Goal: Transaction & Acquisition: Purchase product/service

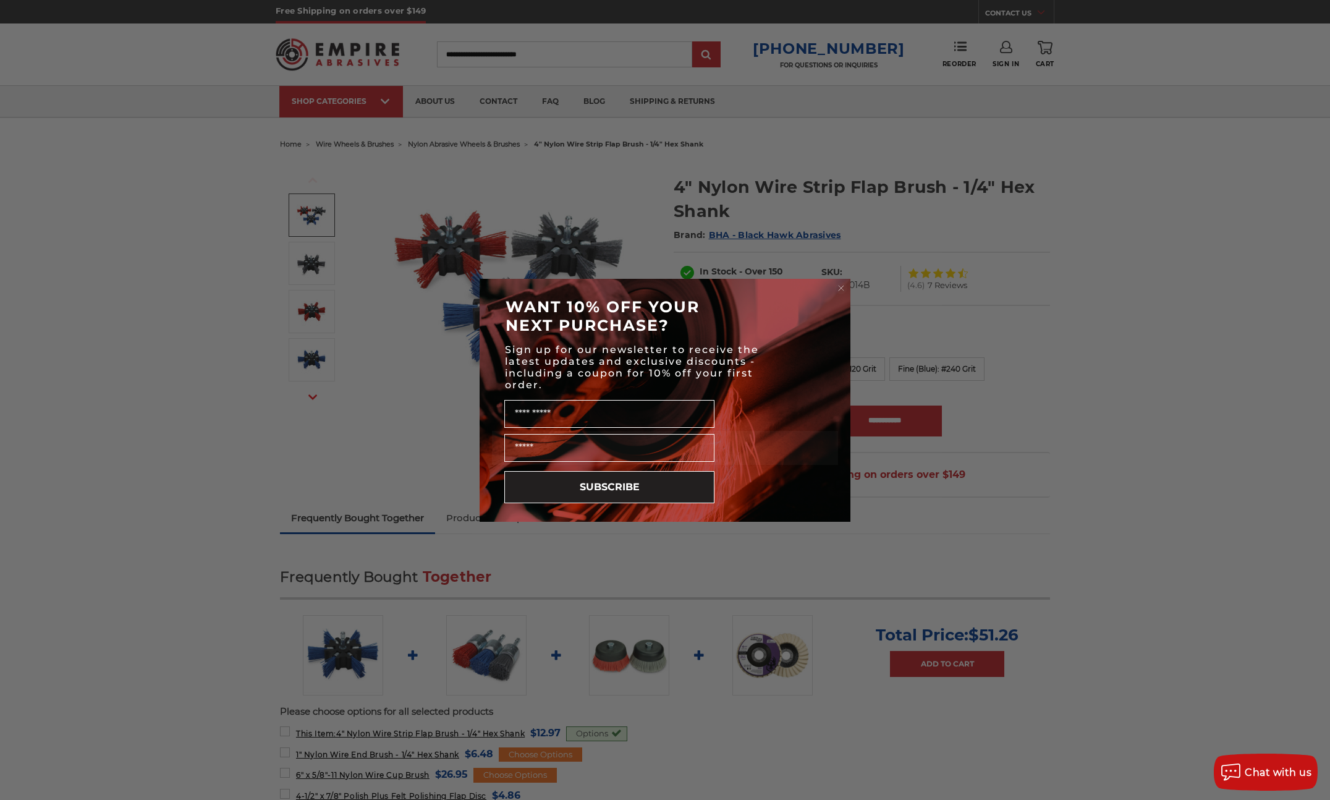
drag, startPoint x: 838, startPoint y: 285, endPoint x: 861, endPoint y: 290, distance: 23.9
click at [838, 285] on circle "Close dialog" at bounding box center [841, 288] width 12 height 12
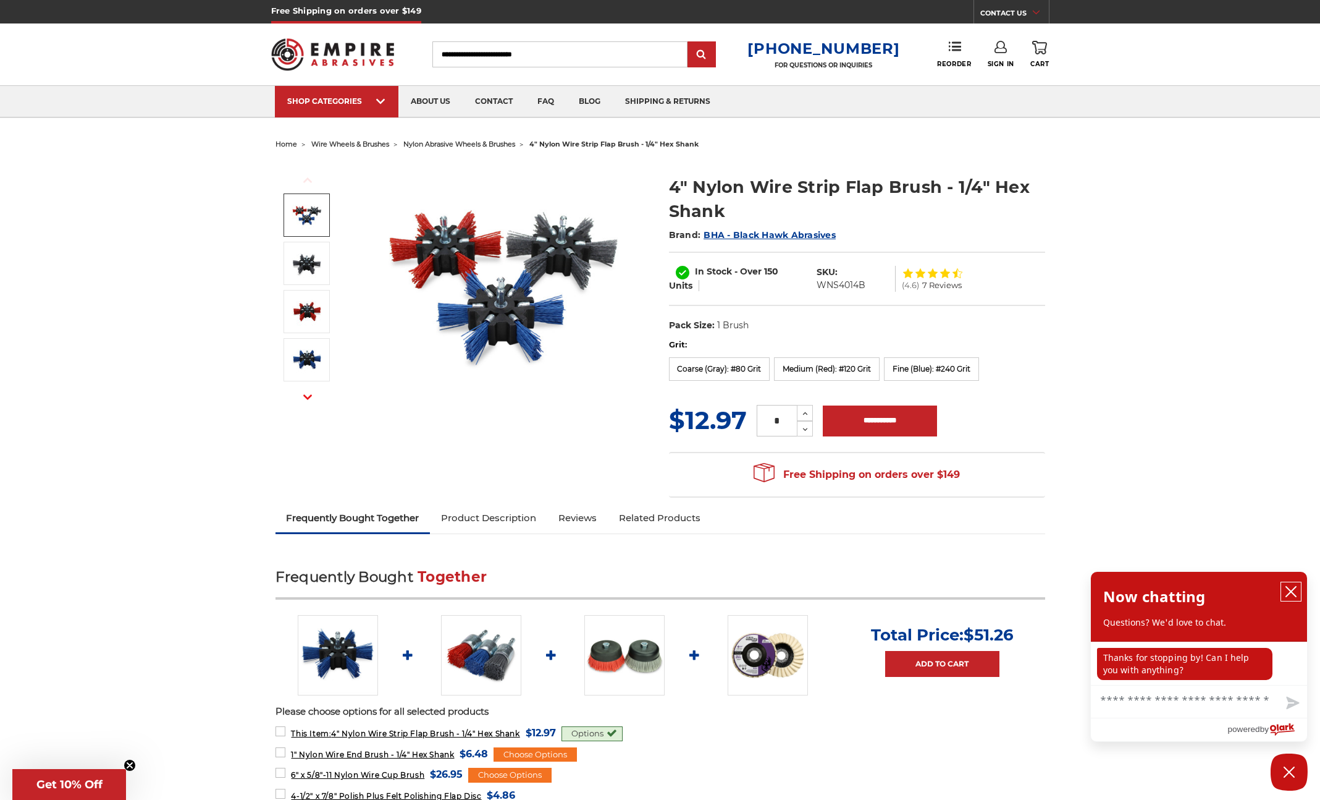
click at [1293, 589] on icon "close chatbox" at bounding box center [1291, 591] width 12 height 12
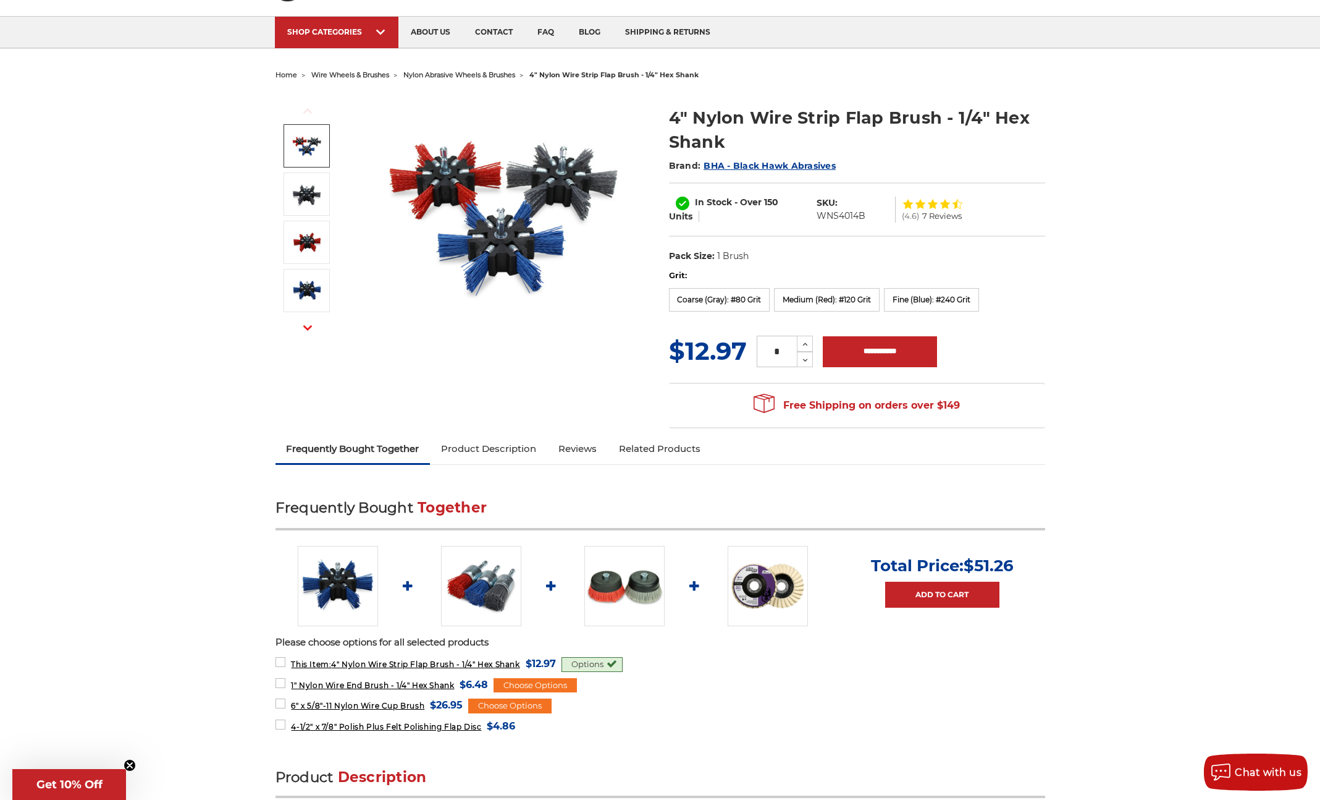
scroll to position [62, 0]
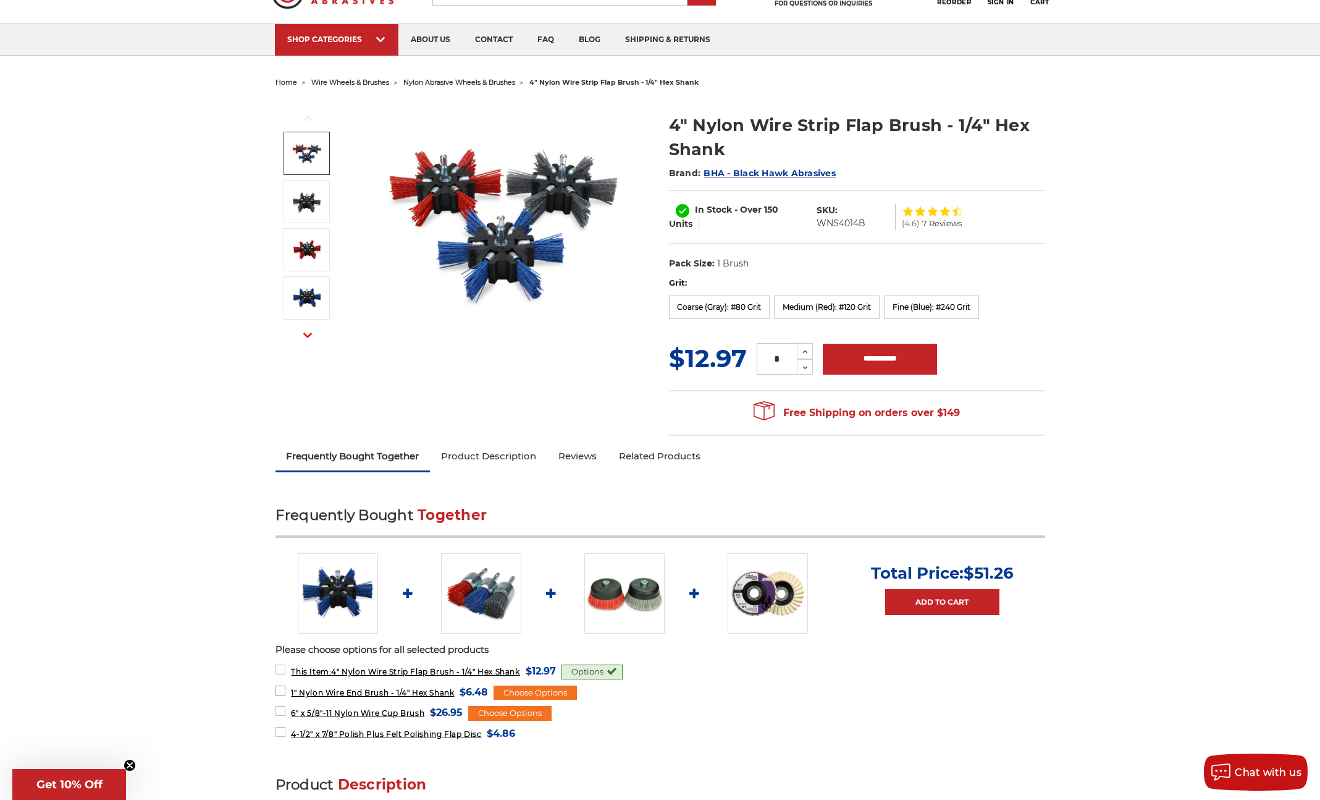
click at [327, 689] on span "1" Nylon Wire End Brush - 1/4" Hex Shank" at bounding box center [372, 692] width 163 height 9
click at [277, 690] on label "1" Nylon Wire End Brush - 1/4" Hex Shank MSRP: Was: Now: $6.48 (You save )" at bounding box center [382, 691] width 213 height 17
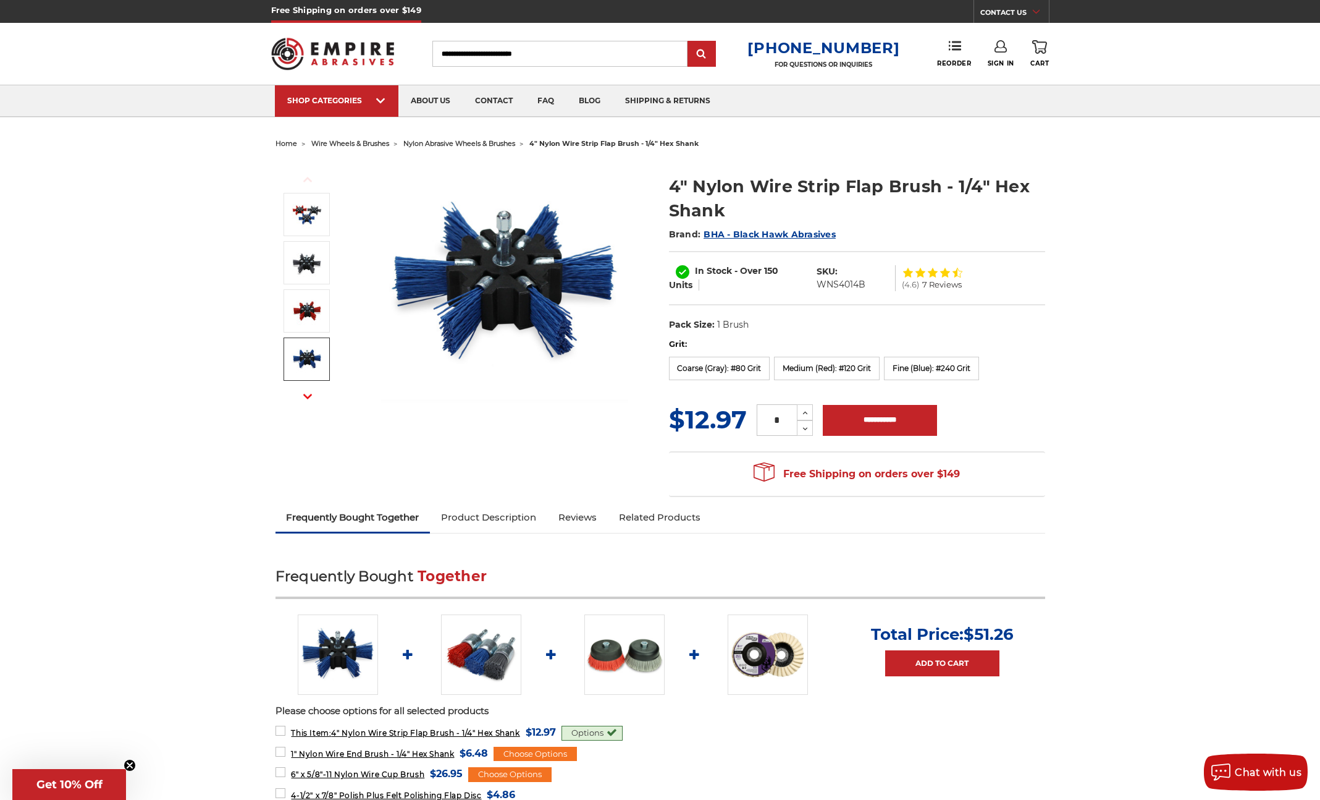
scroll to position [0, 0]
drag, startPoint x: 693, startPoint y: 187, endPoint x: 941, endPoint y: 188, distance: 248.4
click at [941, 188] on h1 "4" Nylon Wire Strip Flap Brush - 1/4" Hex Shank" at bounding box center [857, 199] width 376 height 48
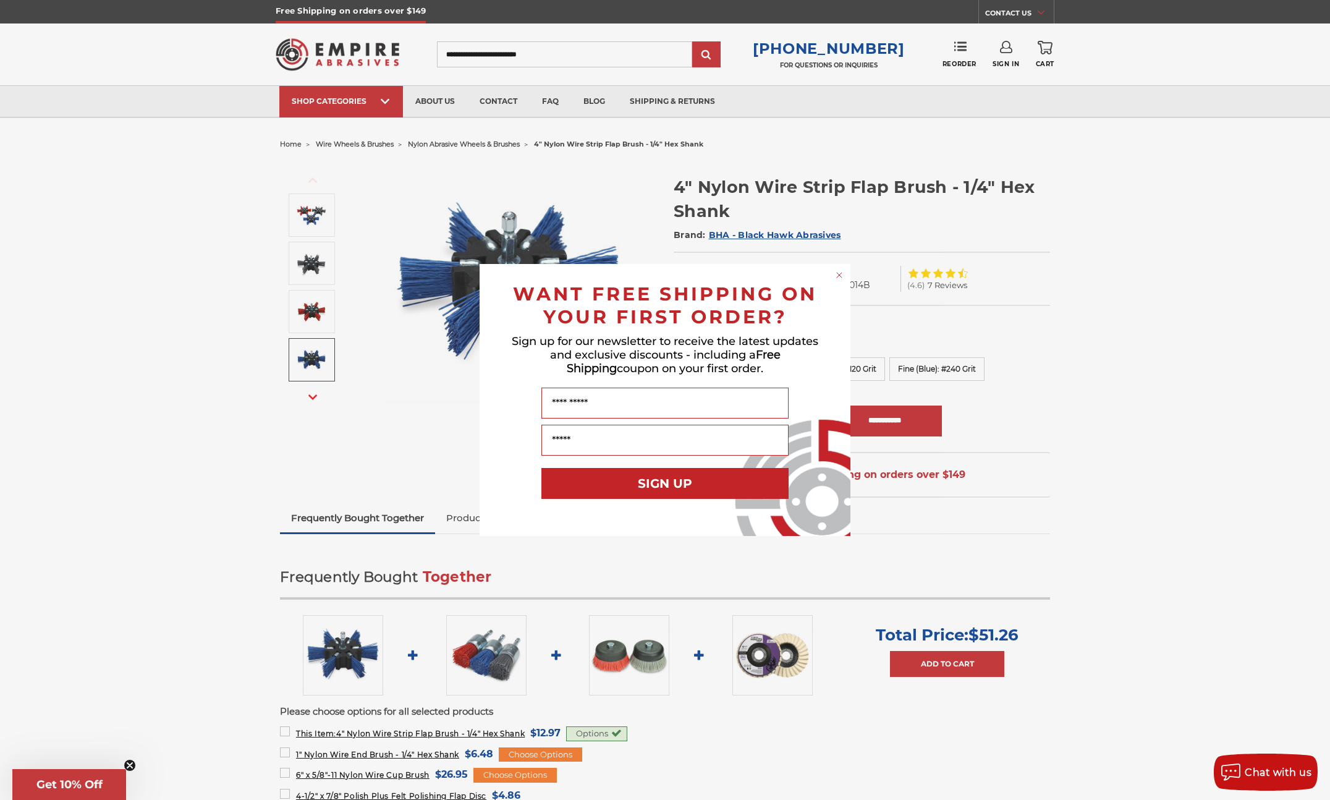
click at [838, 274] on icon "Close dialog" at bounding box center [839, 274] width 5 height 5
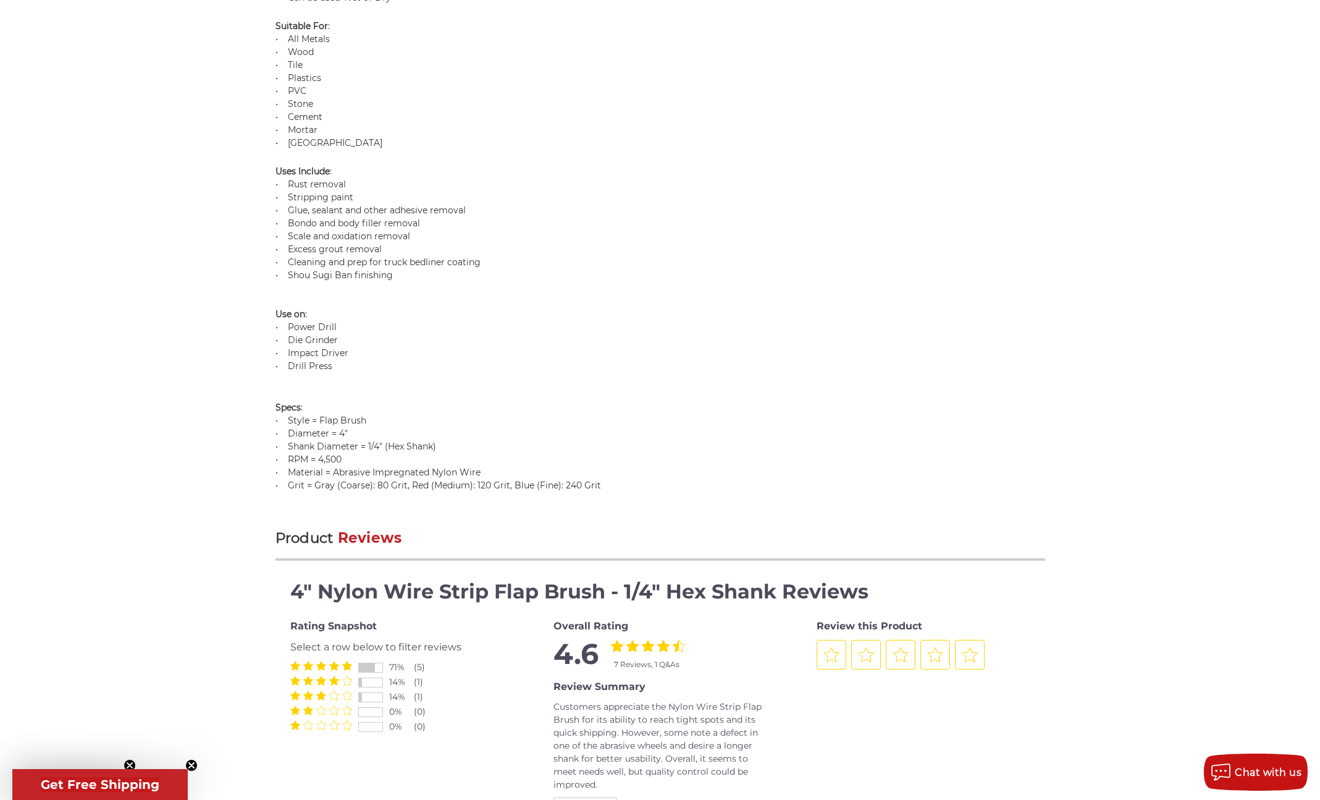
scroll to position [1298, 0]
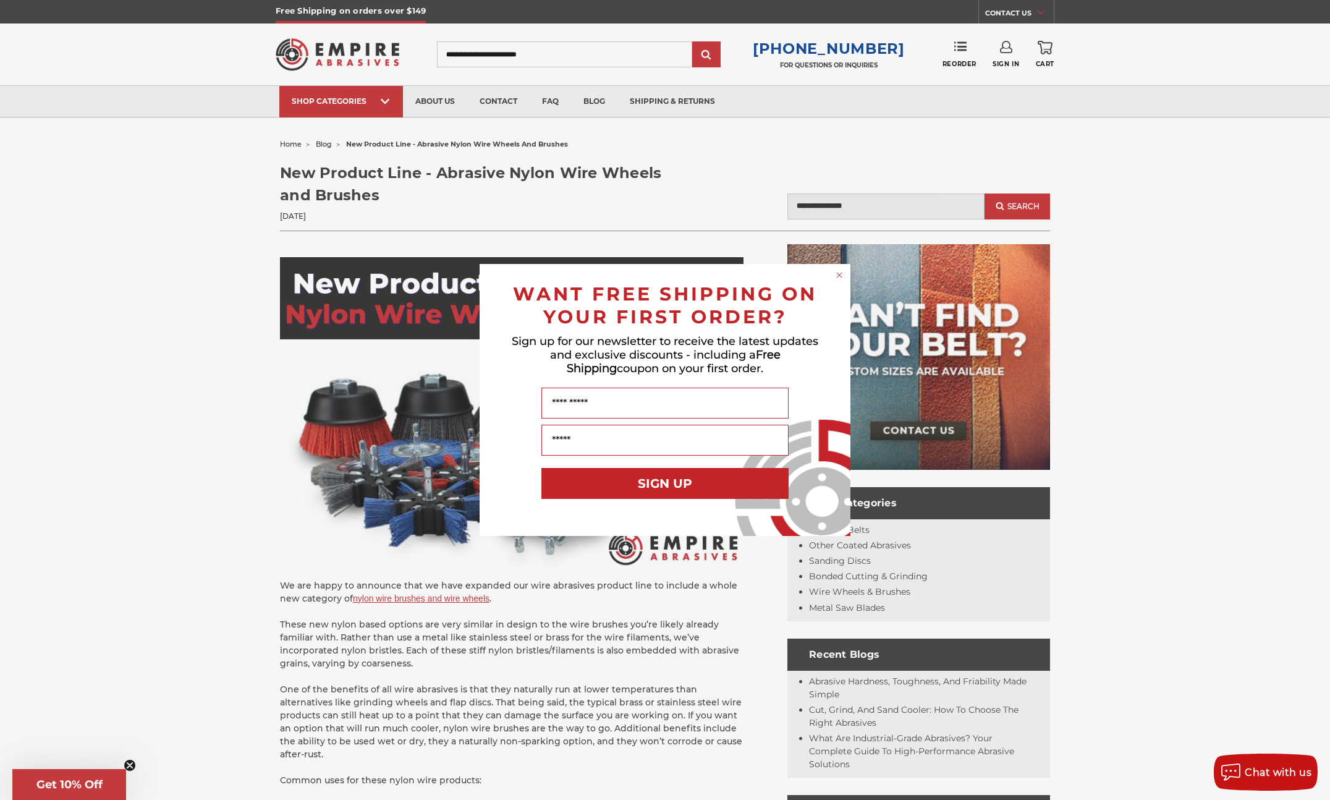
click at [839, 277] on circle "Close dialog" at bounding box center [840, 275] width 12 height 12
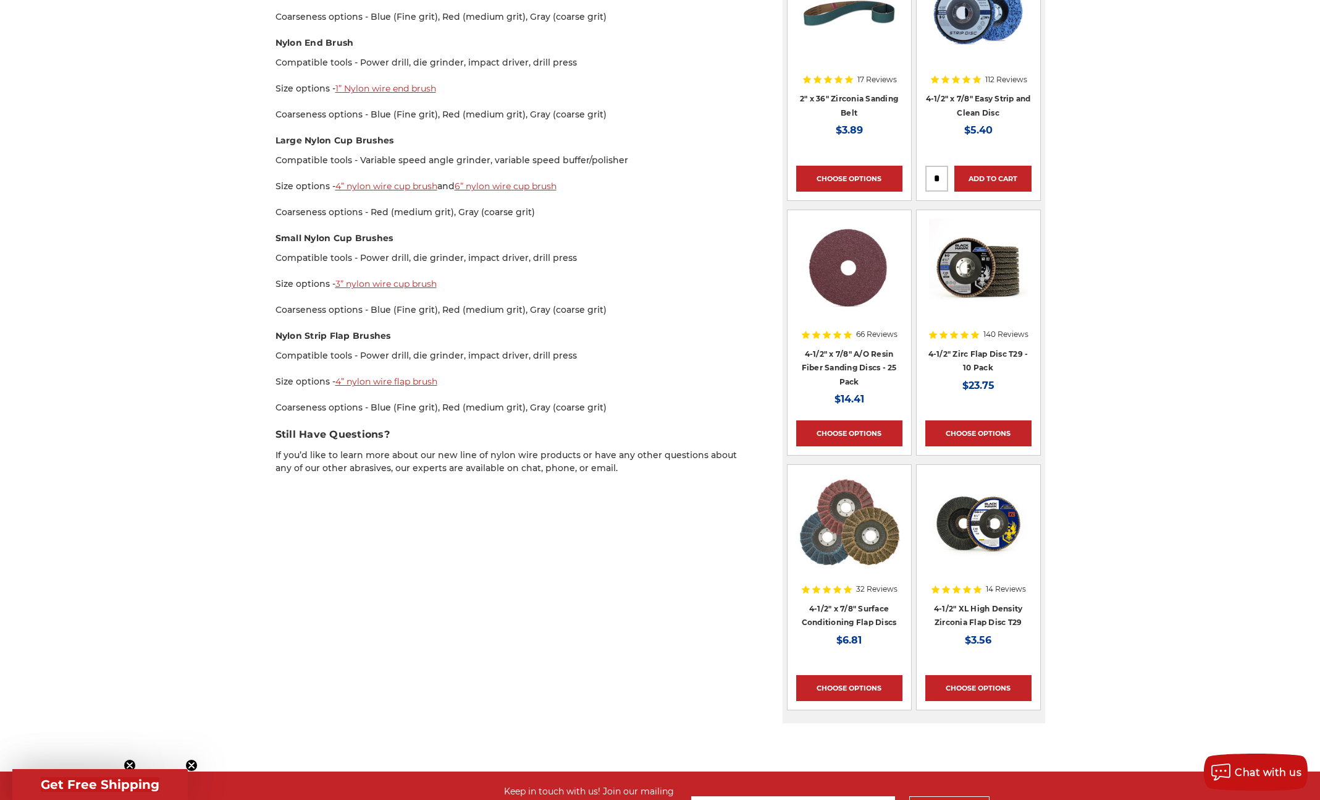
scroll to position [1380, 0]
